Goal: Task Accomplishment & Management: Manage account settings

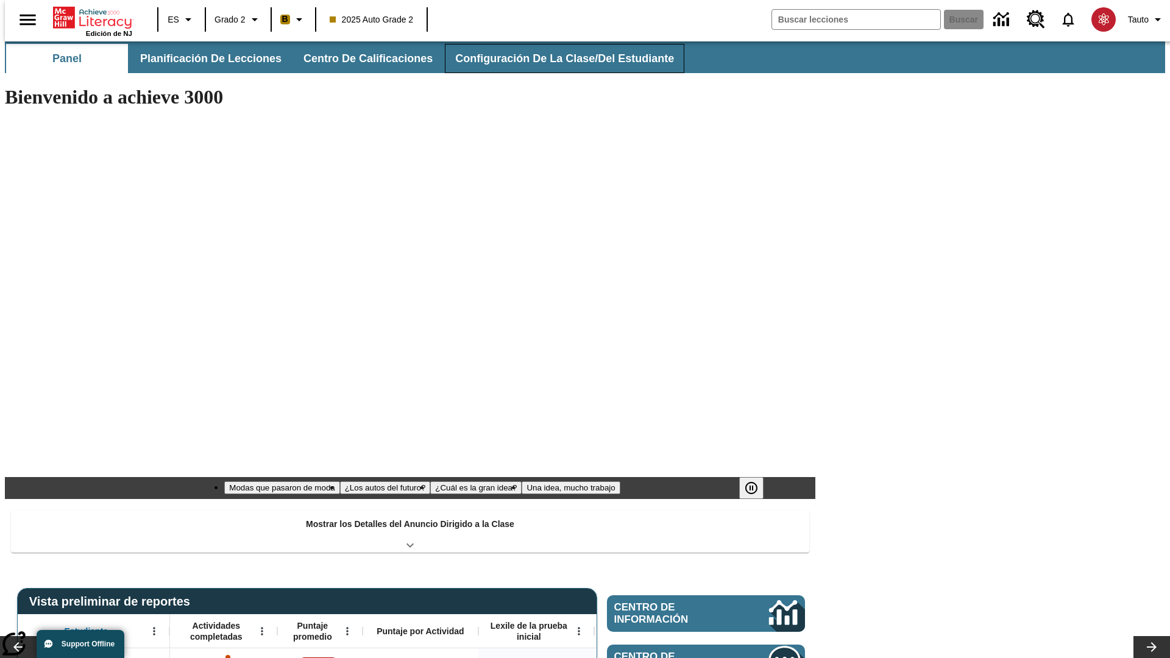
click at [551, 58] on span "Configuración de la clase/del estudiante" at bounding box center [564, 59] width 219 height 14
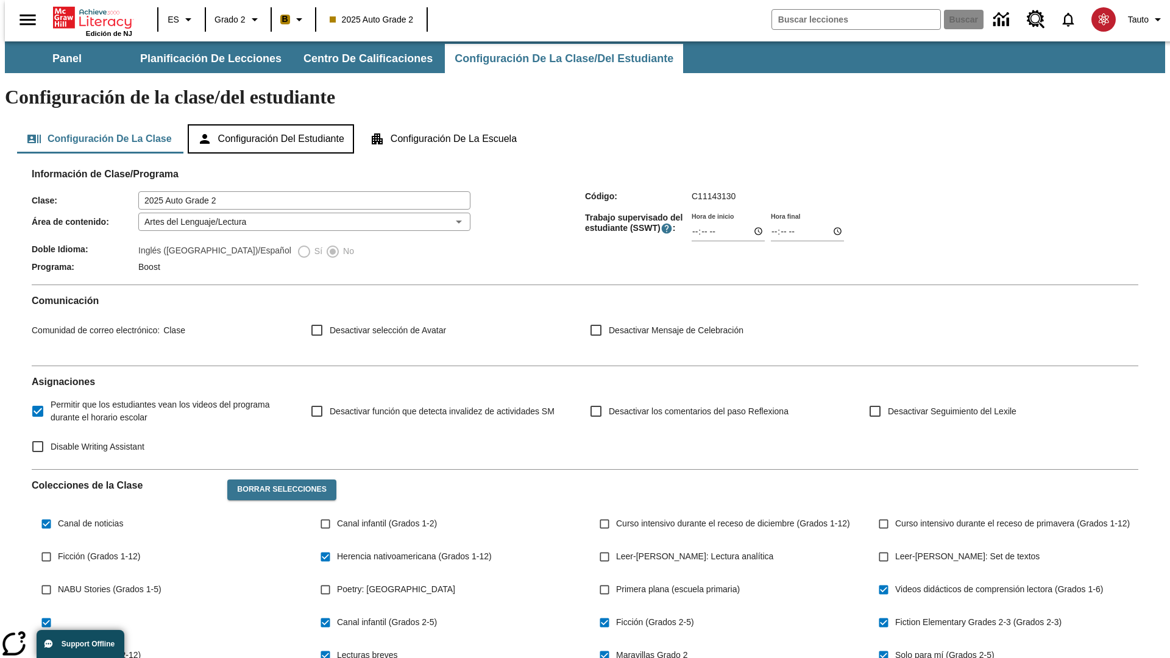
click at [272, 124] on button "Configuración del estudiante" at bounding box center [271, 138] width 166 height 29
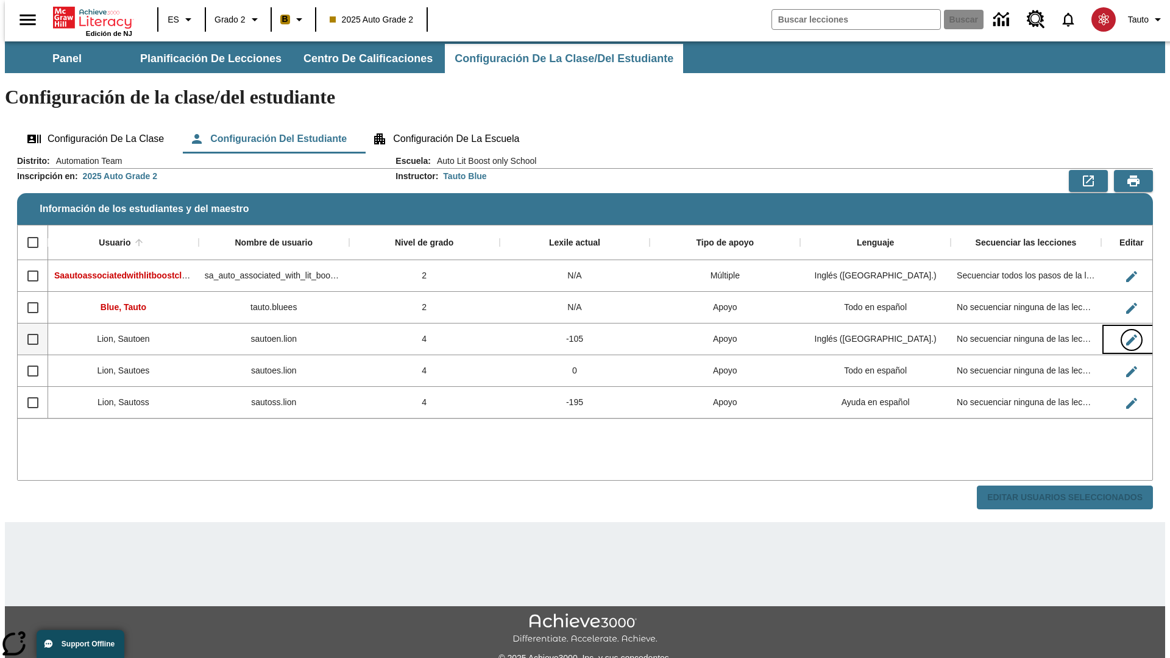
click at [1126, 335] on icon "Editar Usuario" at bounding box center [1131, 340] width 11 height 11
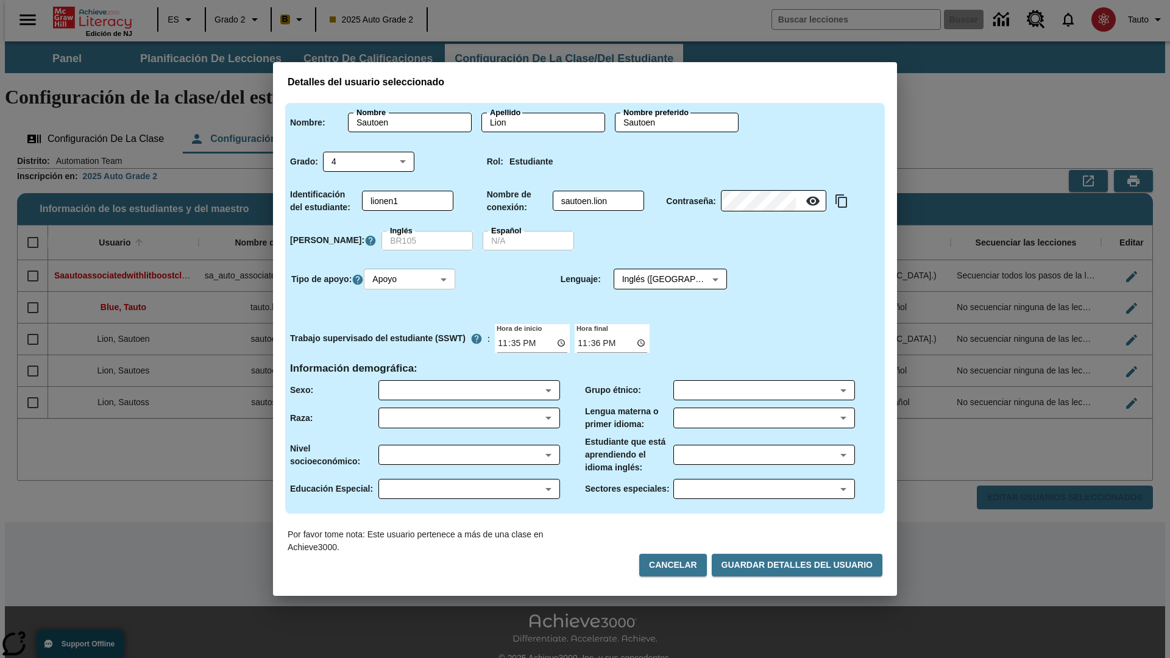
click at [411, 279] on body "Saltar al contenido principal Edición de NJ ES Grado 2 B 2025 Auto Grade 2 Busc…" at bounding box center [585, 362] width 1160 height 643
click at [411, 324] on li "Apoyo" at bounding box center [411, 324] width 91 height 20
click at [659, 279] on body "Saltar al contenido principal Edición de NJ ES Grado 2 B 2025 Auto Grade 2 Busc…" at bounding box center [585, 362] width 1160 height 643
click at [411, 279] on body "Saltar al contenido principal Edición de NJ ES Grado 2 B 2025 Auto Grade 2 Busc…" at bounding box center [585, 362] width 1160 height 643
click at [411, 344] on li "Enriquecimiento" at bounding box center [411, 345] width 91 height 20
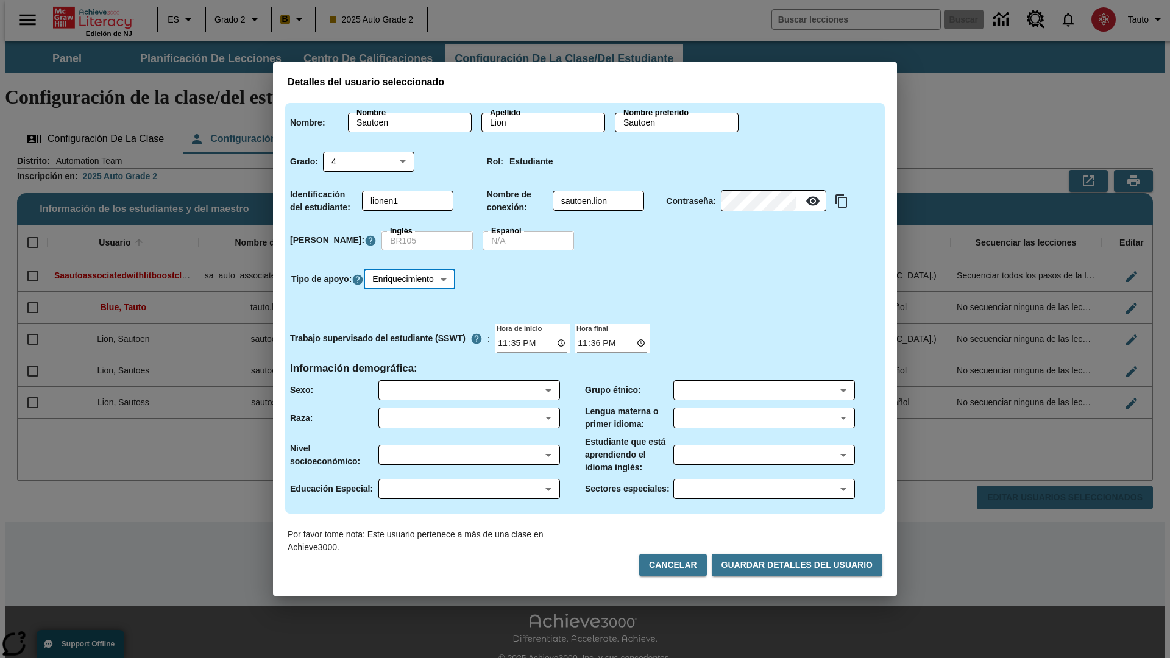
click at [413, 279] on body "Saltar al contenido principal Edición de NJ ES Grado 2 B 2025 Auto Grade 2 Busc…" at bounding box center [585, 362] width 1160 height 643
click at [413, 304] on li "Estándar" at bounding box center [414, 304] width 96 height 20
type input "0"
click at [411, 279] on body "Saltar al contenido principal Edición de NJ ES Grado 2 B 2025 Auto Grade 2 Busc…" at bounding box center [585, 362] width 1160 height 643
